Goal: Transaction & Acquisition: Purchase product/service

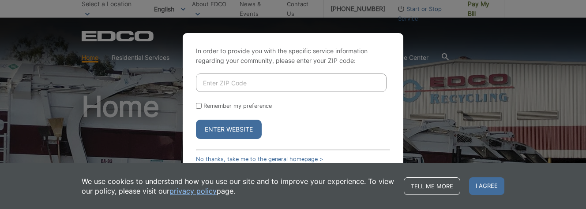
click at [213, 82] on input "Enter ZIP Code" at bounding box center [291, 83] width 191 height 19
type input "92064"
click at [228, 127] on button "Enter Website" at bounding box center [229, 129] width 66 height 19
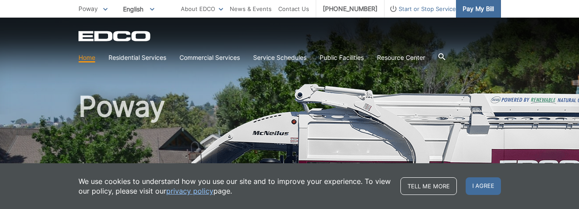
click at [477, 13] on span "Pay My Bill" at bounding box center [478, 9] width 31 height 10
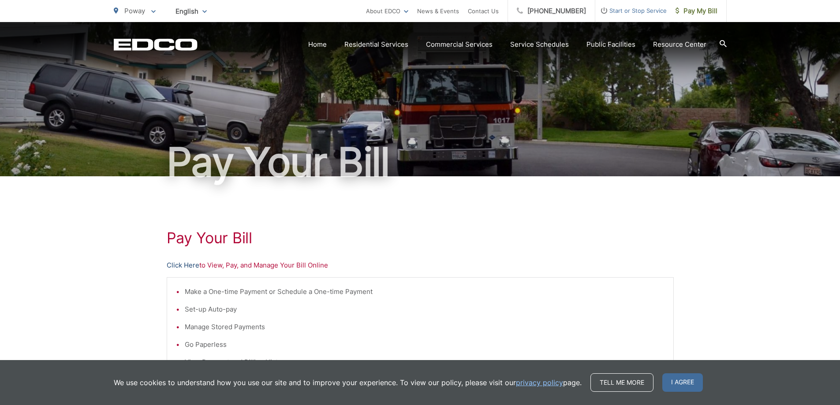
click at [184, 209] on link "Click Here" at bounding box center [183, 265] width 33 height 11
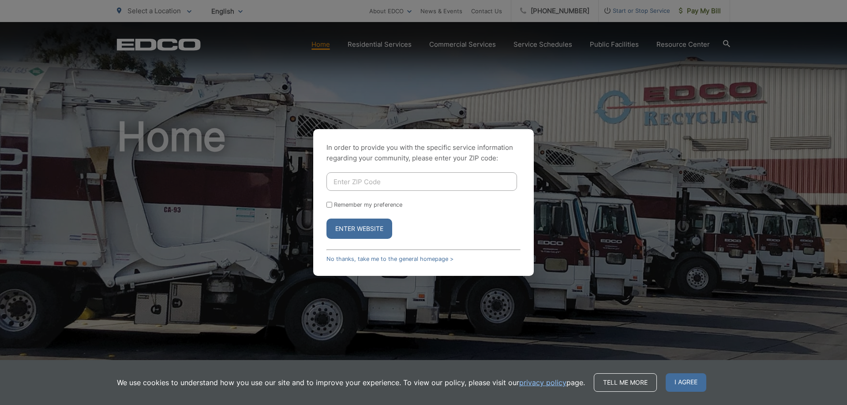
click at [389, 182] on input "Enter ZIP Code" at bounding box center [421, 181] width 191 height 19
type input "92064"
click at [366, 229] on button "Enter Website" at bounding box center [359, 229] width 66 height 20
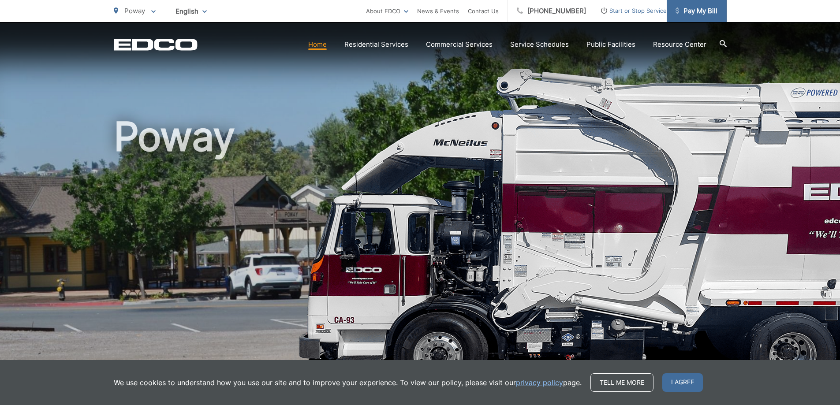
click at [700, 11] on span "Pay My Bill" at bounding box center [697, 11] width 42 height 11
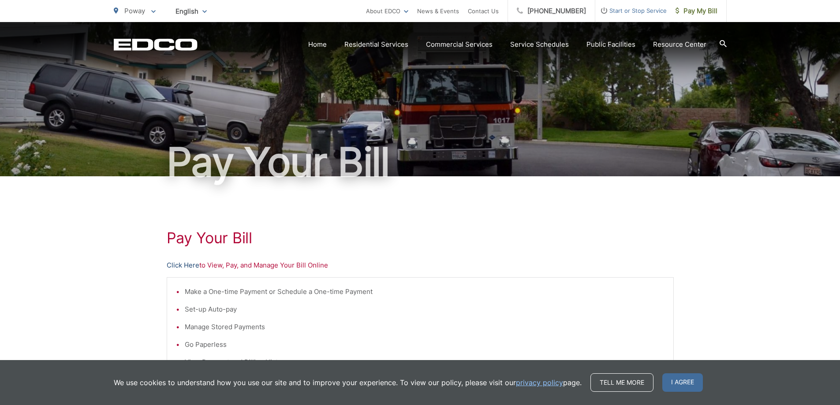
click at [180, 266] on link "Click Here" at bounding box center [183, 265] width 33 height 11
